Goal: Task Accomplishment & Management: Manage account settings

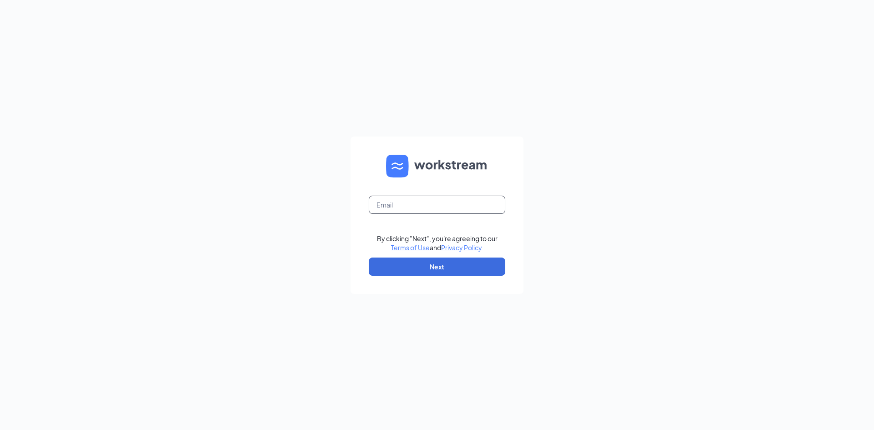
click at [423, 209] on input "text" at bounding box center [437, 205] width 137 height 18
type input "00617@chick-fil-a.com"
click at [478, 268] on button "Next" at bounding box center [437, 267] width 137 height 18
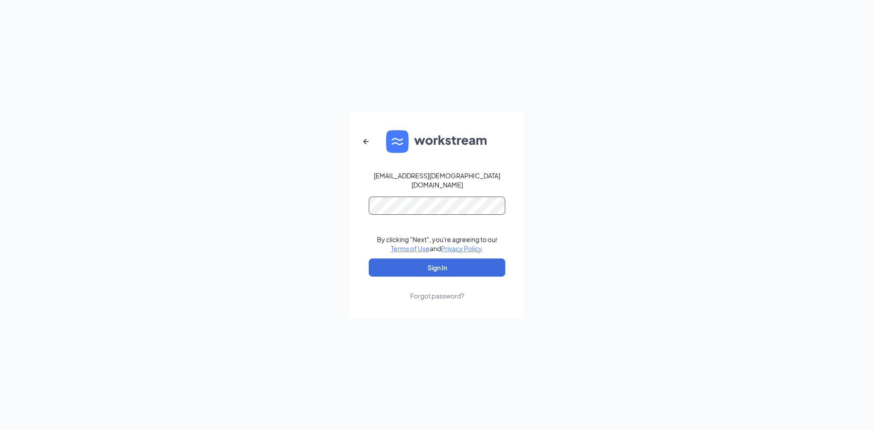
click at [369, 259] on button "Sign In" at bounding box center [437, 268] width 137 height 18
click at [484, 269] on button "Sign In" at bounding box center [437, 268] width 137 height 18
click at [0, 143] on div "00617@chick-fil-a.com Credential mismatches. By clicking "Next", you're agreein…" at bounding box center [437, 215] width 874 height 430
click at [369, 259] on button "Sign In" at bounding box center [437, 268] width 137 height 18
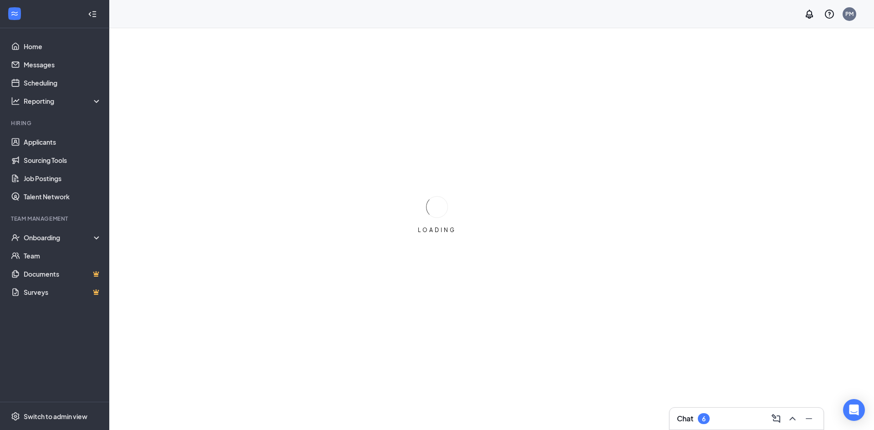
click at [733, 426] on div "Chat 6" at bounding box center [747, 419] width 154 height 22
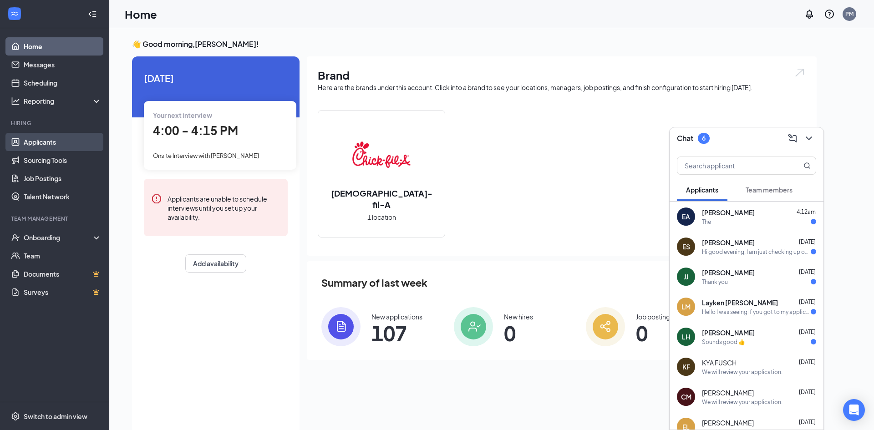
click at [56, 144] on link "Applicants" at bounding box center [63, 142] width 78 height 18
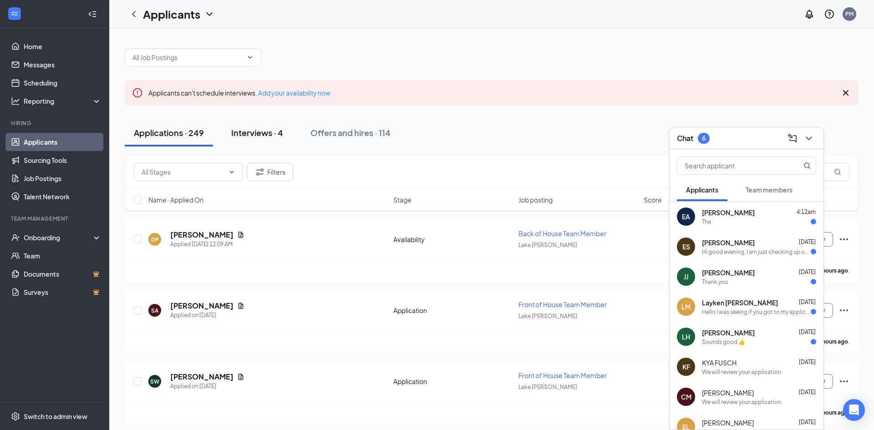
click at [279, 131] on div "Interviews · 4" at bounding box center [257, 132] width 52 height 11
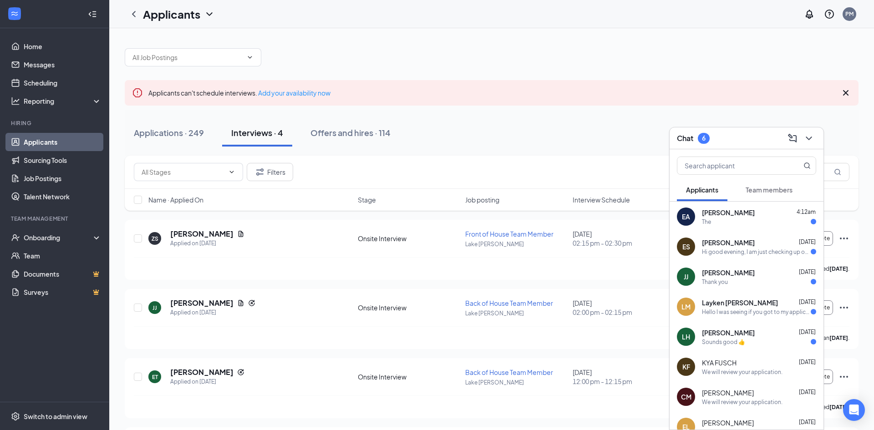
click at [765, 143] on div "Chat 6" at bounding box center [746, 138] width 139 height 14
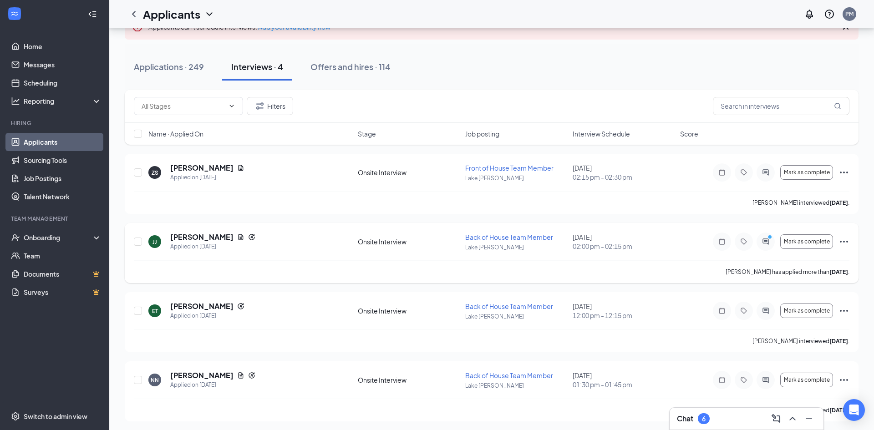
scroll to position [64, 0]
